Goal: Transaction & Acquisition: Purchase product/service

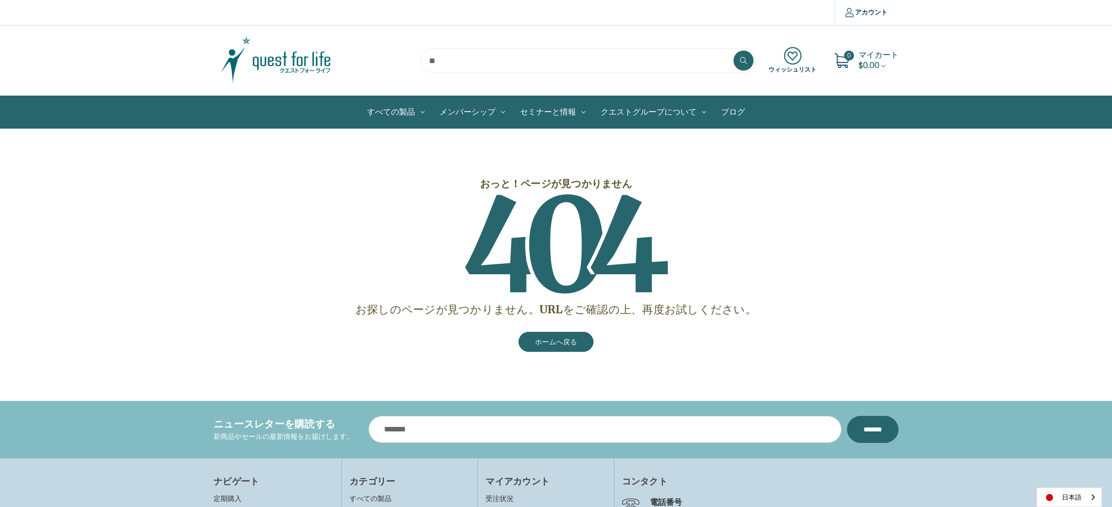
click at [303, 66] on img at bounding box center [276, 61] width 125 height 50
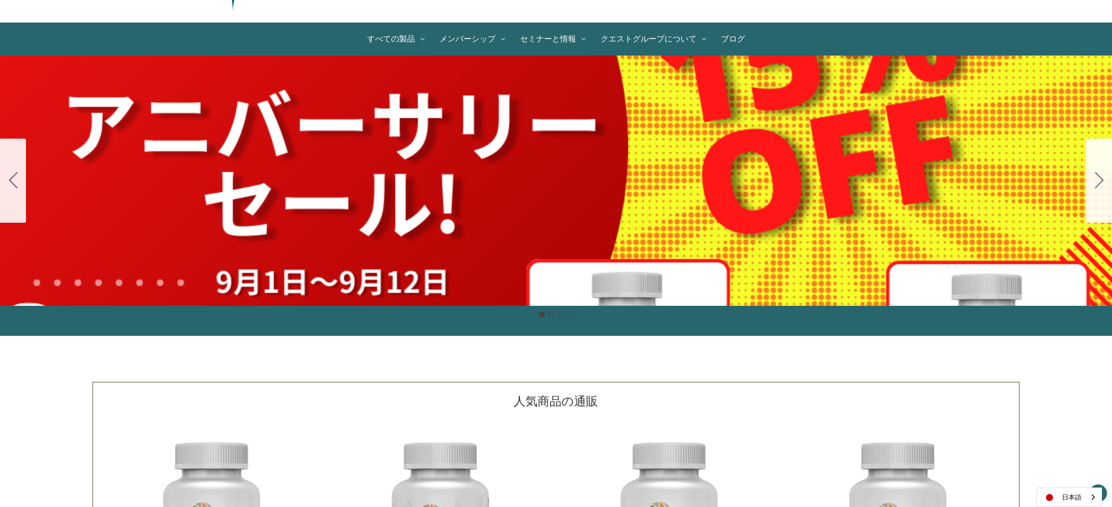
scroll to position [75, 0]
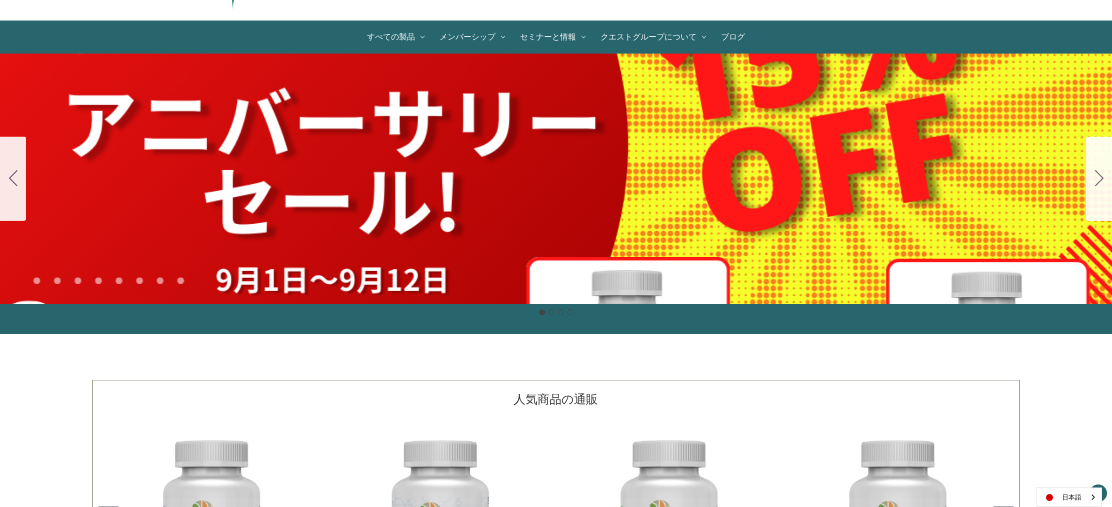
click at [471, 221] on div "細胞プロテクトセット 通常188ドル セール価格160ドル $28 OFF [DATE]～[DATE] [DATE]〜[DATE] 販売中" at bounding box center [556, 179] width 1112 height 250
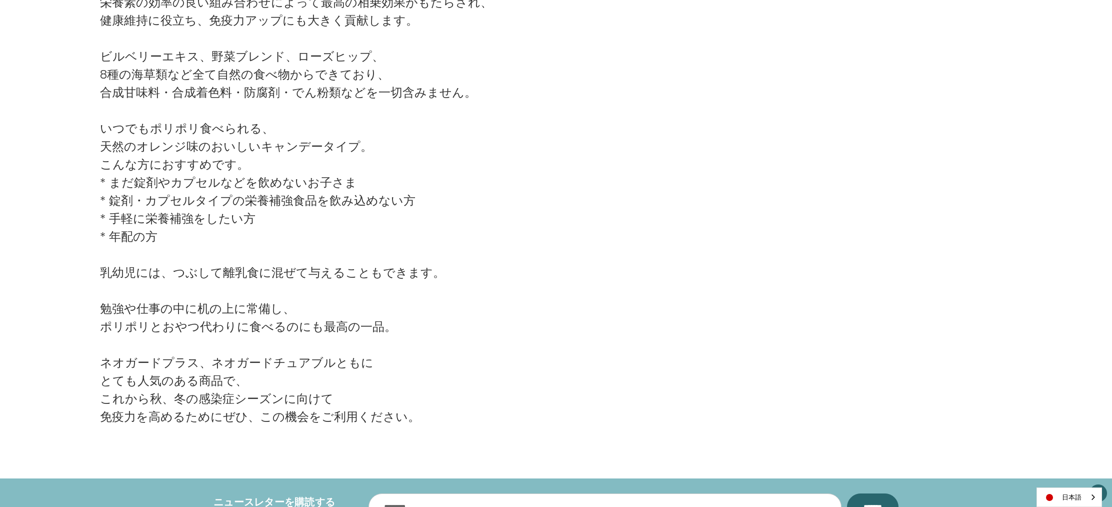
scroll to position [1953, 0]
